Goal: Task Accomplishment & Management: Manage account settings

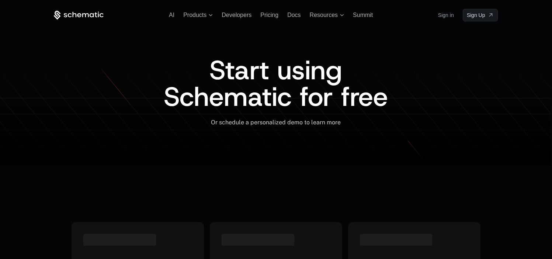
click at [441, 11] on link "Sign in" at bounding box center [446, 15] width 16 height 12
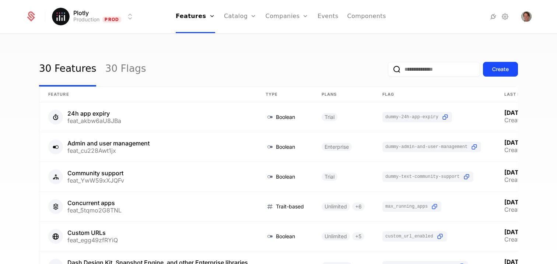
click at [250, 39] on link "Plans" at bounding box center [252, 36] width 38 height 6
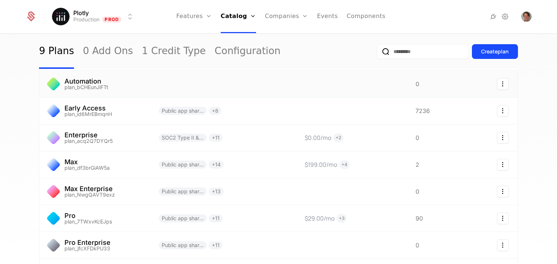
scroll to position [91, 0]
